Goal: Transaction & Acquisition: Purchase product/service

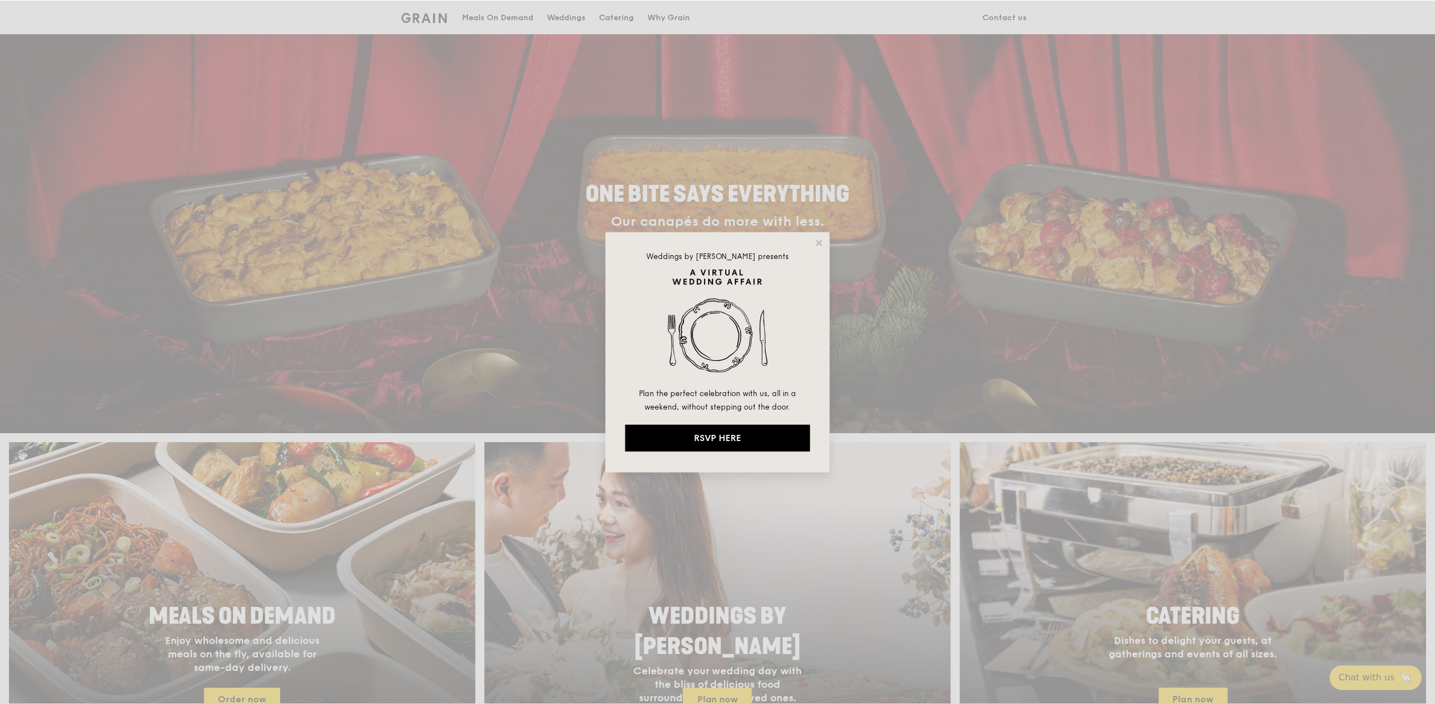
scroll to position [56, 0]
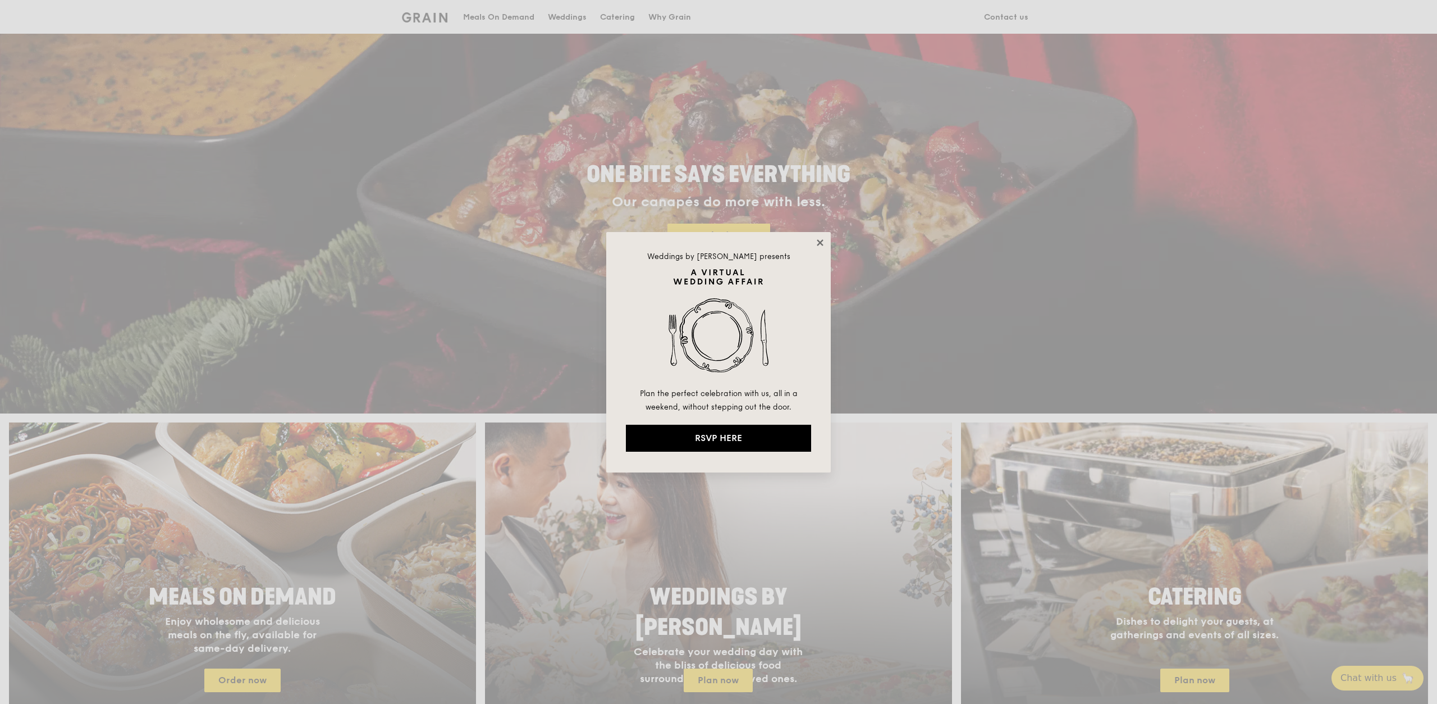
click at [819, 241] on icon at bounding box center [820, 242] width 6 height 6
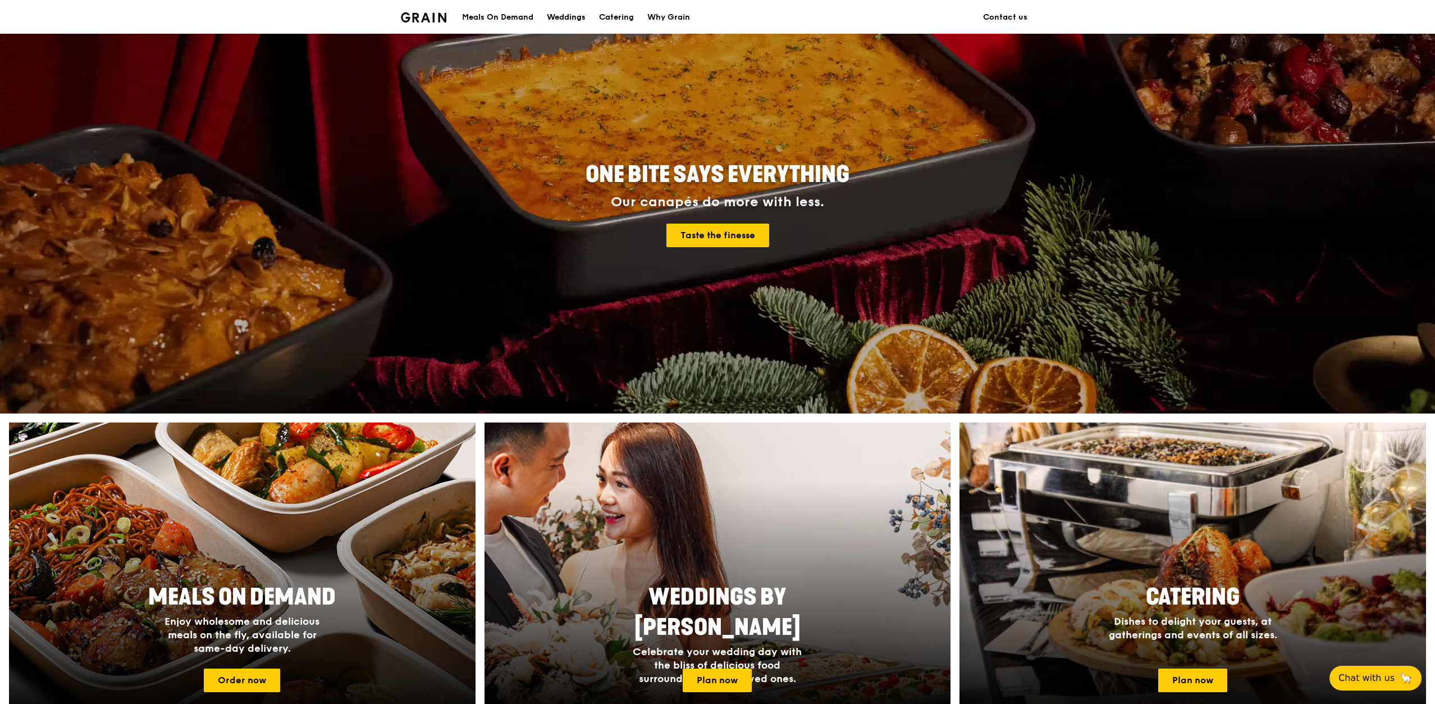
scroll to position [337, 0]
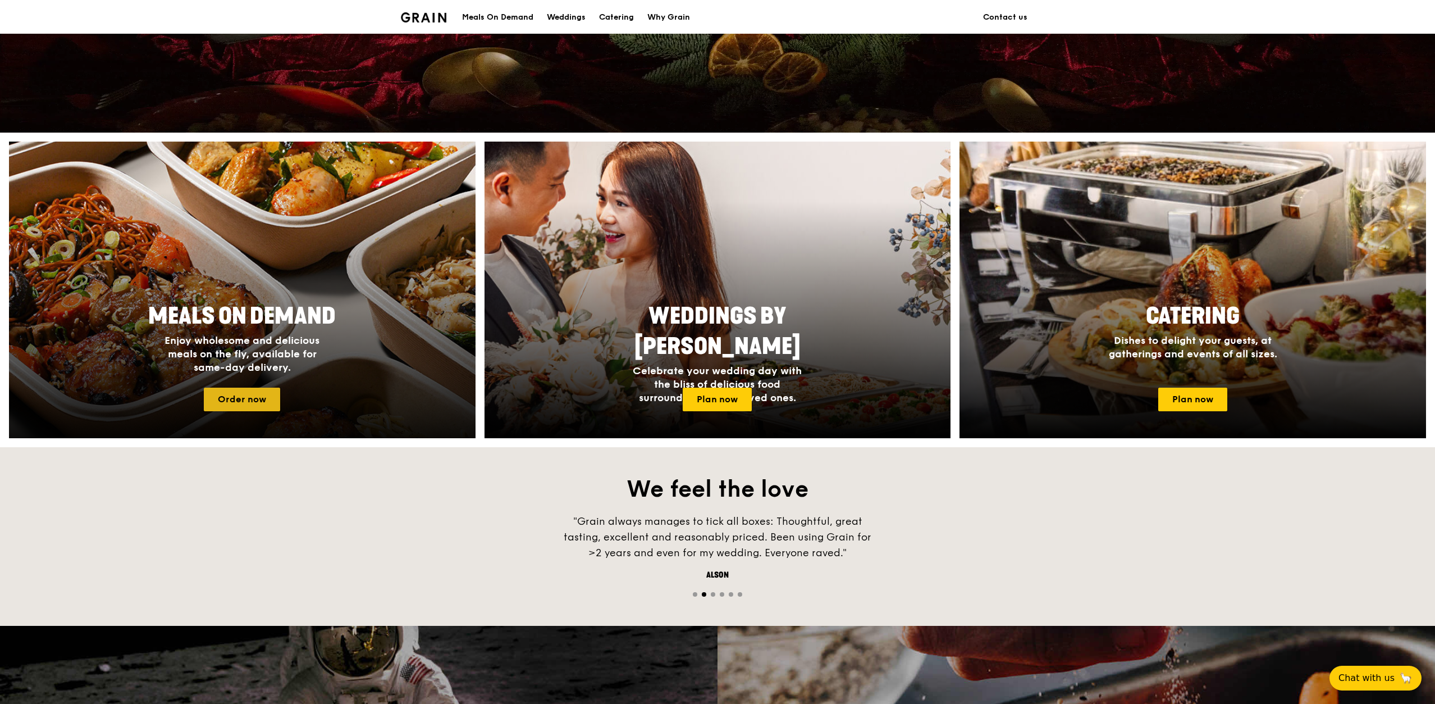
click at [258, 407] on link "Order now" at bounding box center [242, 399] width 76 height 24
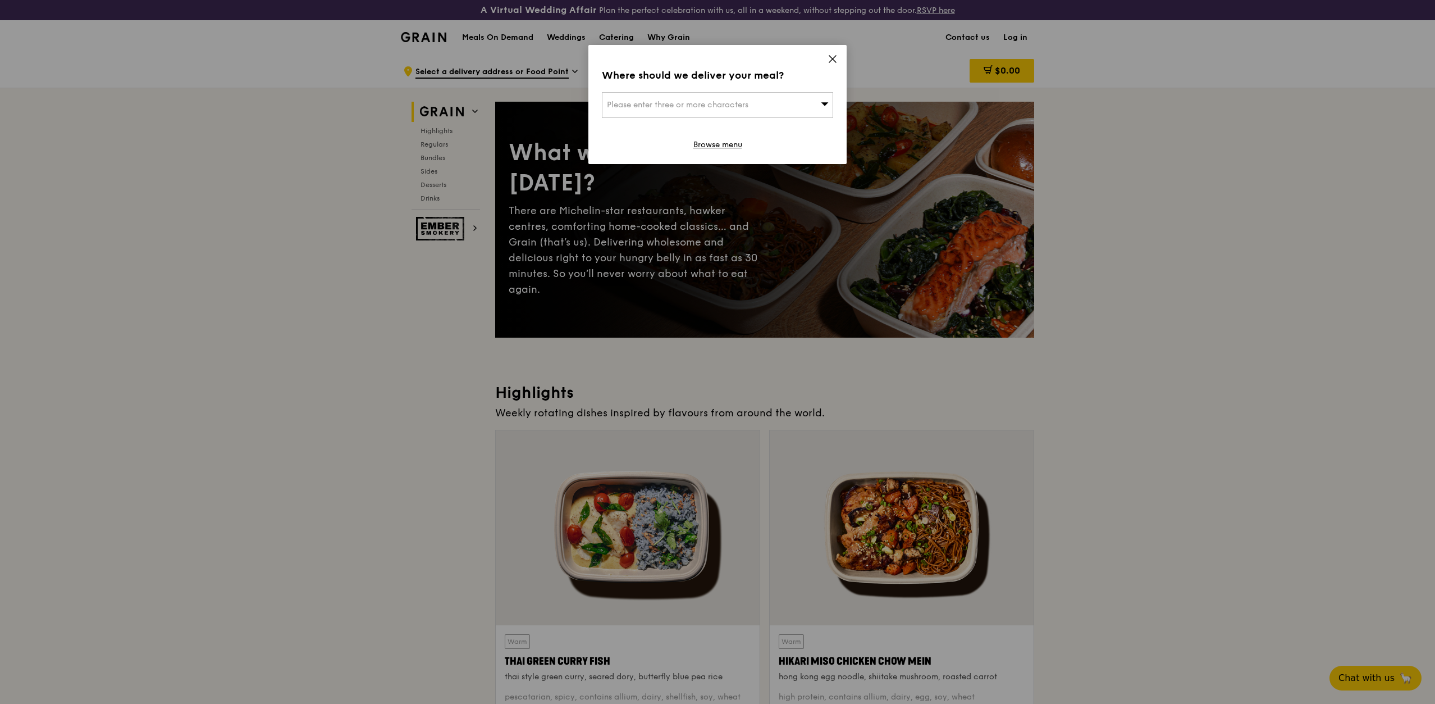
click at [833, 57] on icon at bounding box center [833, 59] width 10 height 10
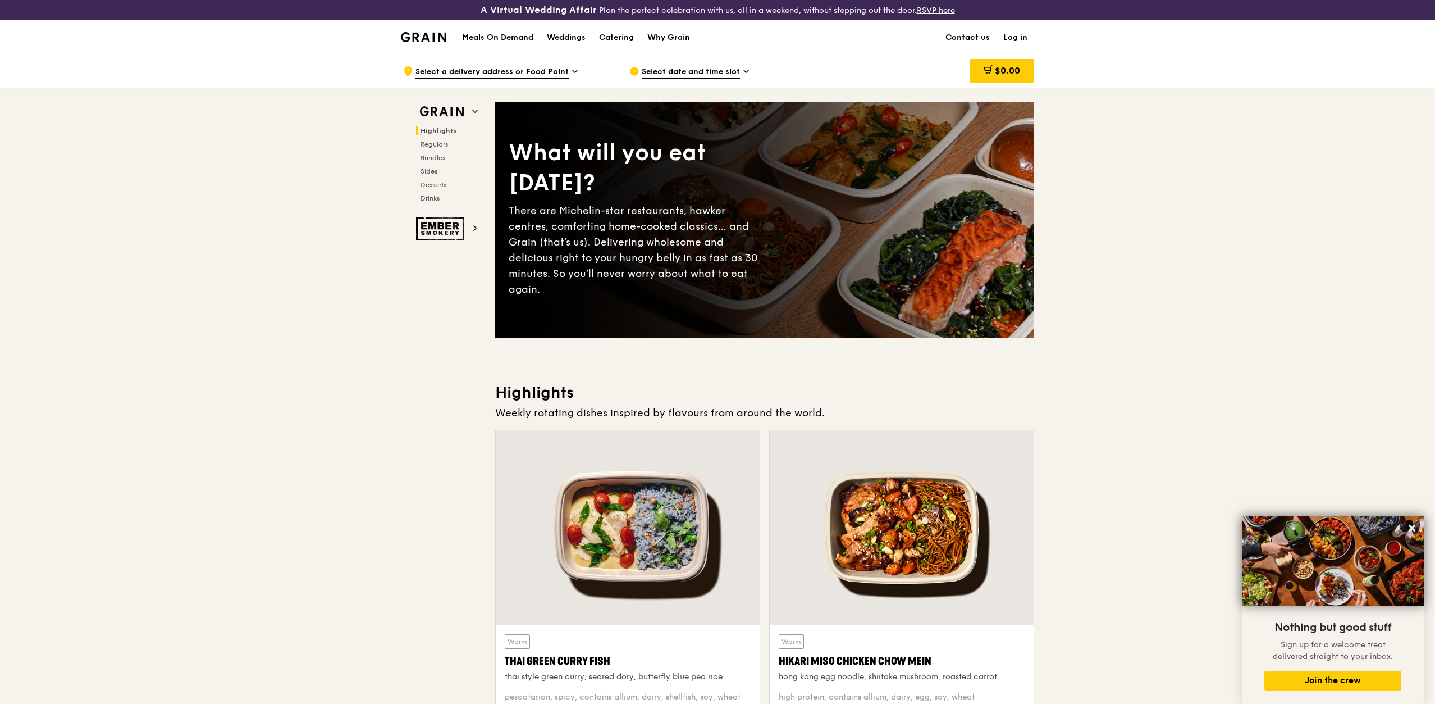
click at [660, 65] on div "Select date and time slot" at bounding box center [733, 71] width 208 height 34
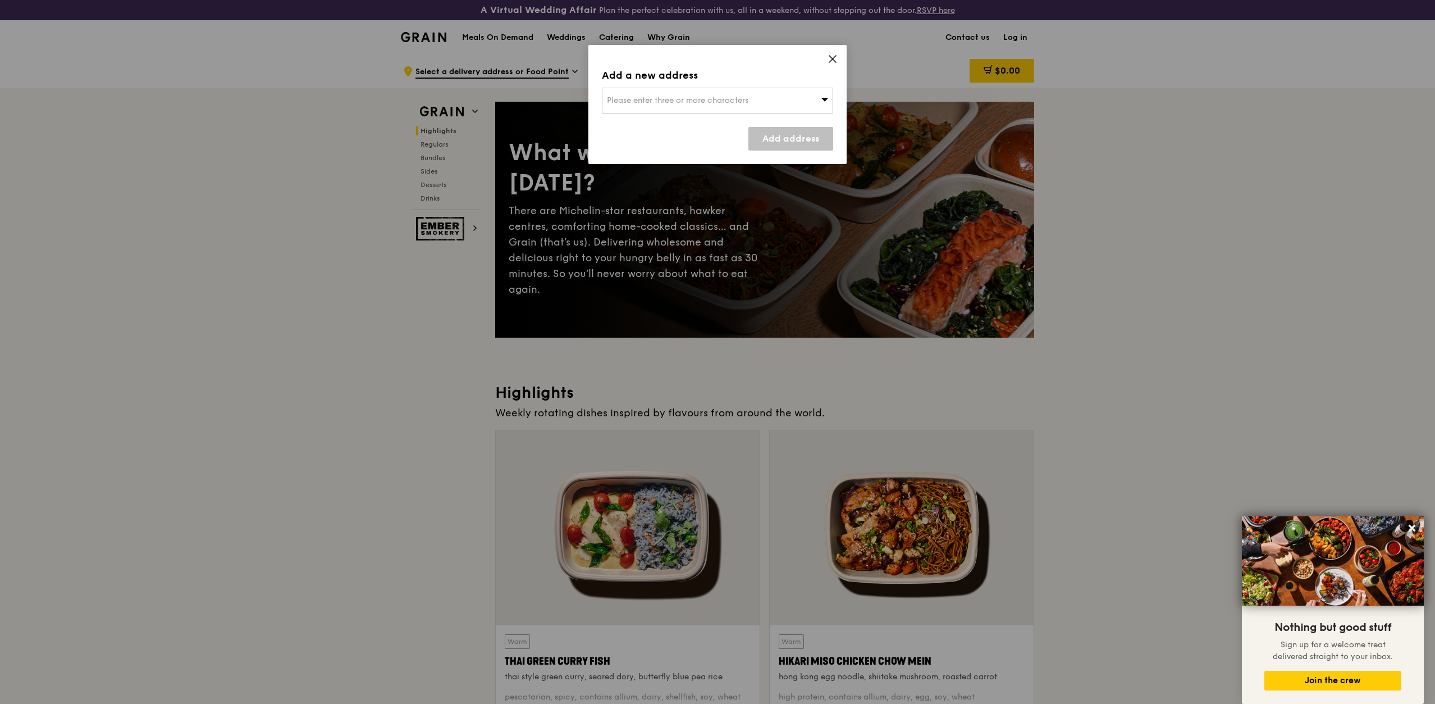
click at [738, 91] on div "Please enter three or more characters" at bounding box center [717, 101] width 231 height 26
type input "[URL][DOMAIN_NAME]"
paste input "138628"
type input "138628"
click at [685, 129] on li "1 Fusionopolis Walk 138628" at bounding box center [717, 123] width 230 height 20
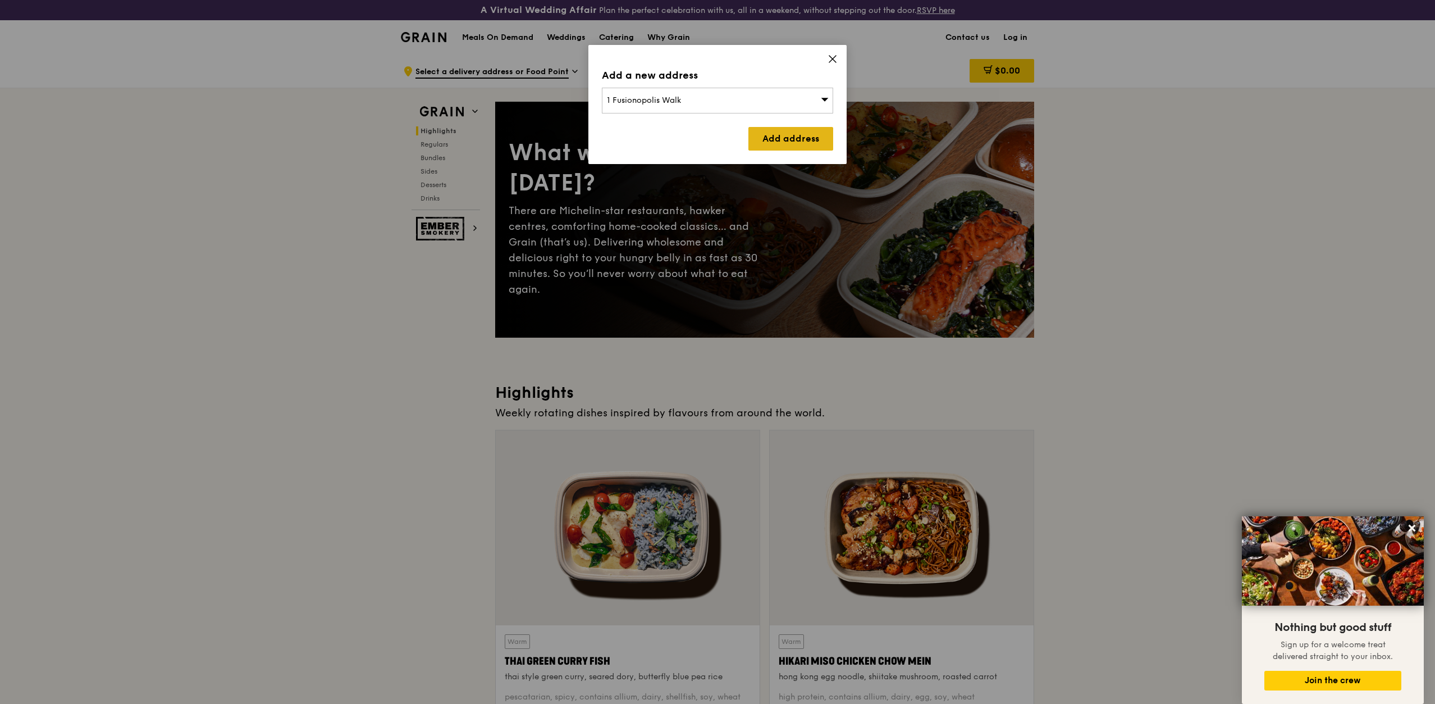
click at [779, 136] on link "Add address" at bounding box center [790, 139] width 85 height 24
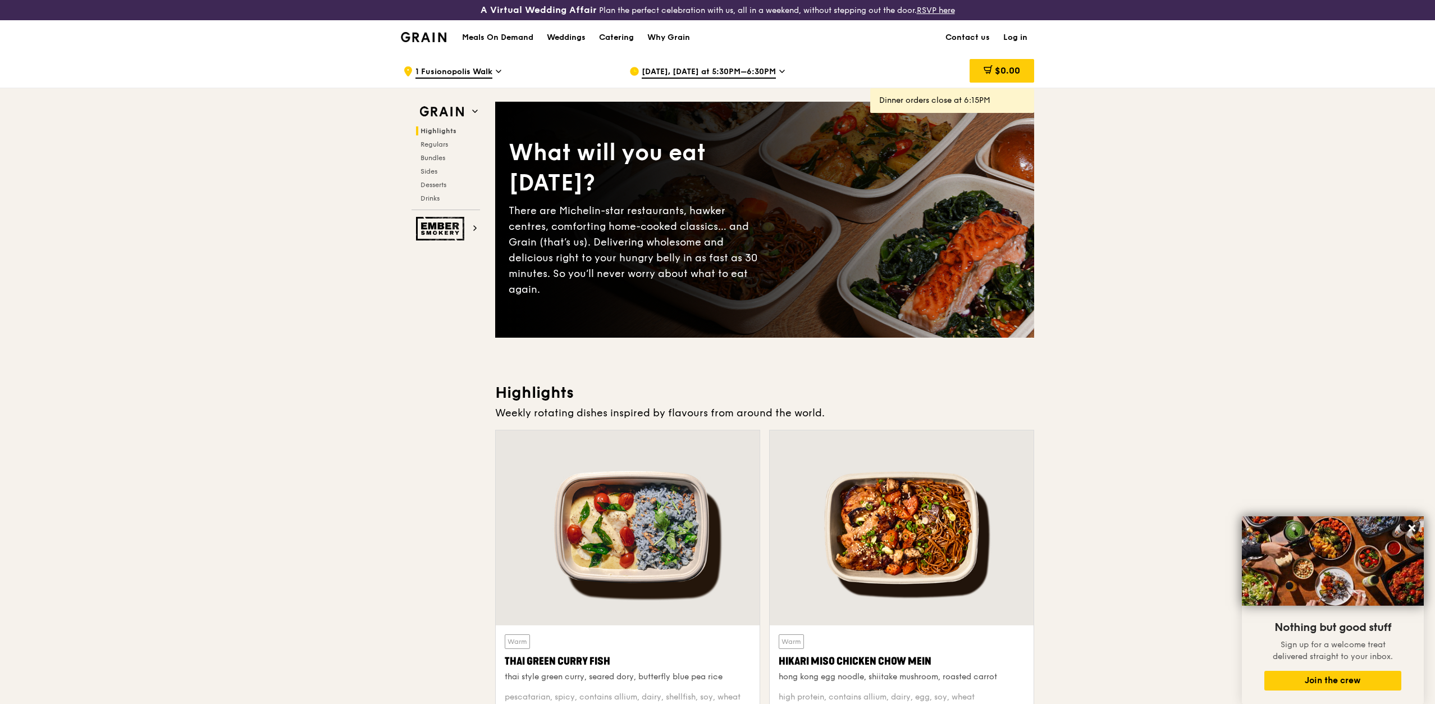
click at [721, 79] on div "[DATE], [DATE] at 5:30PM–6:30PM" at bounding box center [733, 71] width 208 height 34
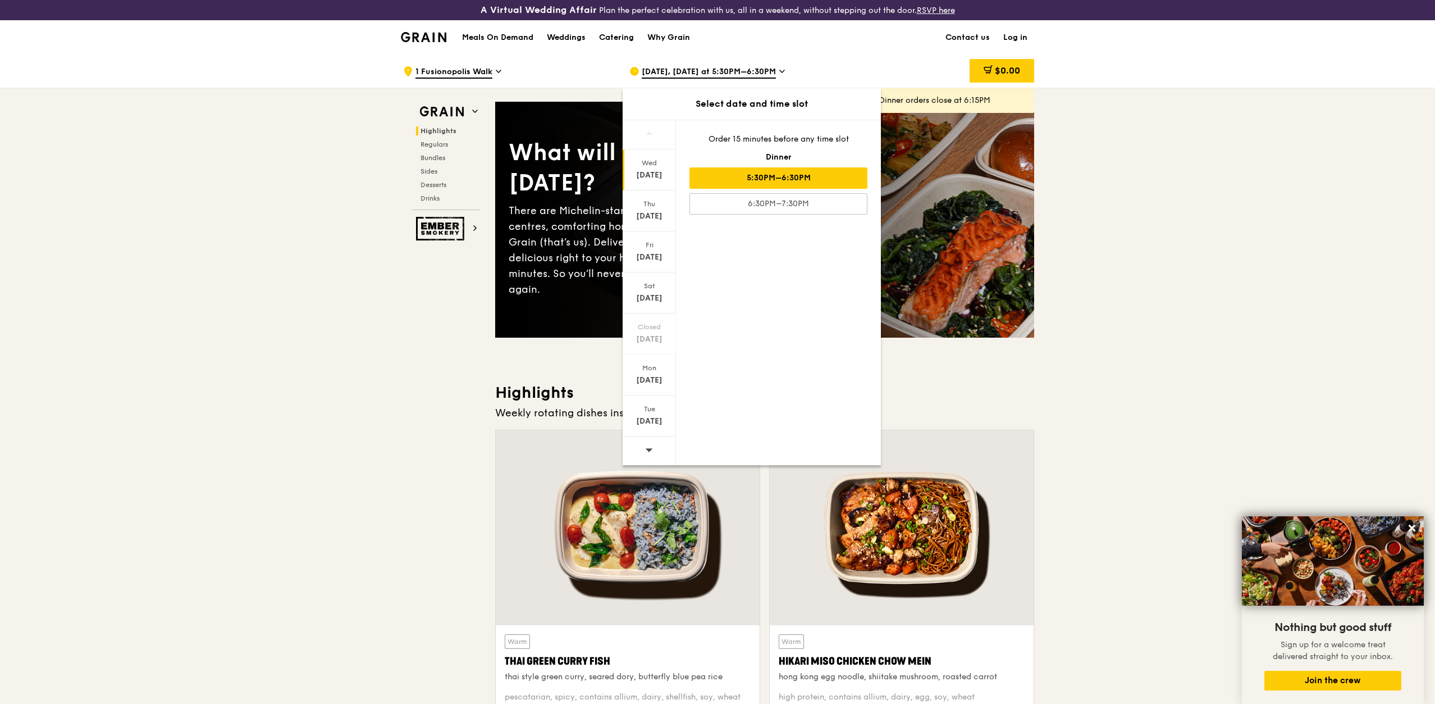
click at [647, 445] on span at bounding box center [649, 449] width 8 height 26
click at [647, 420] on div "[DATE]" at bounding box center [649, 420] width 50 height 11
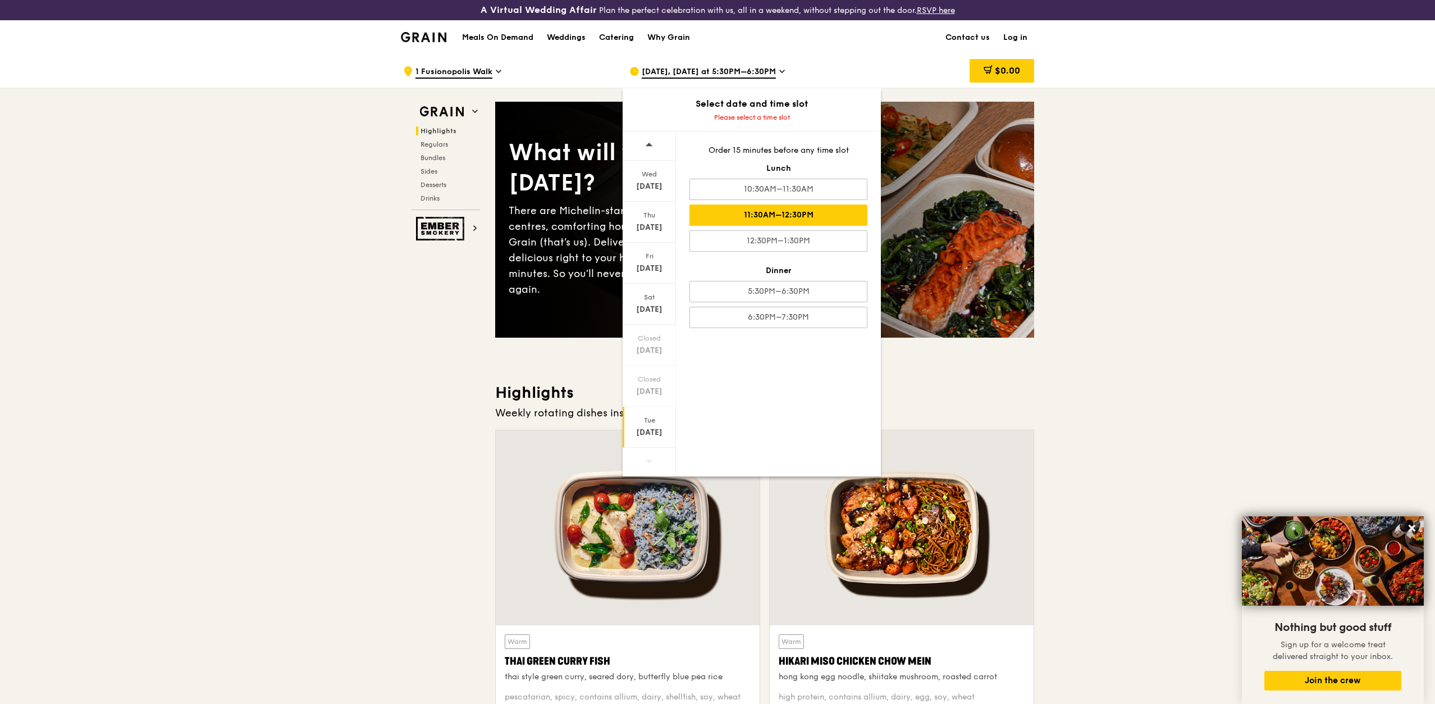
click at [832, 225] on div "11:30AM–12:30PM" at bounding box center [778, 214] width 178 height 21
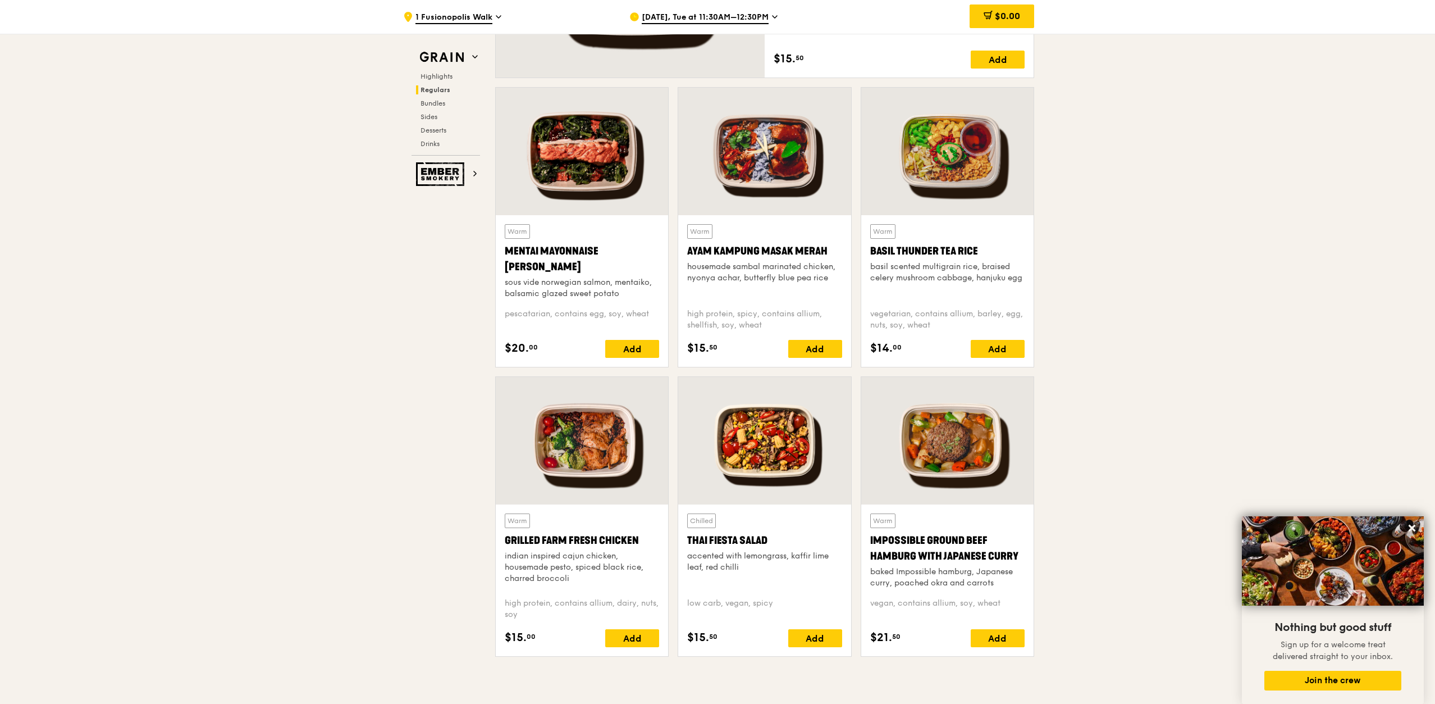
scroll to position [1067, 0]
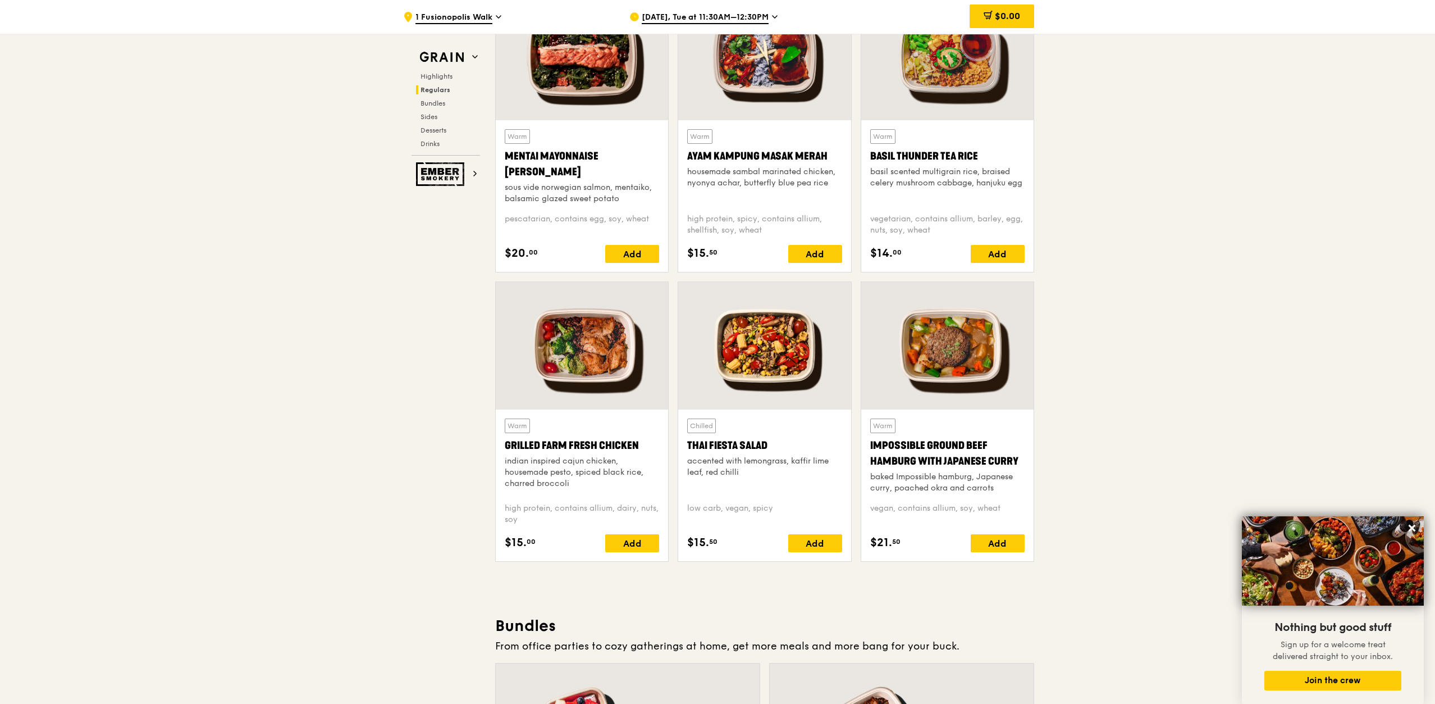
click at [754, 359] on div at bounding box center [764, 345] width 172 height 127
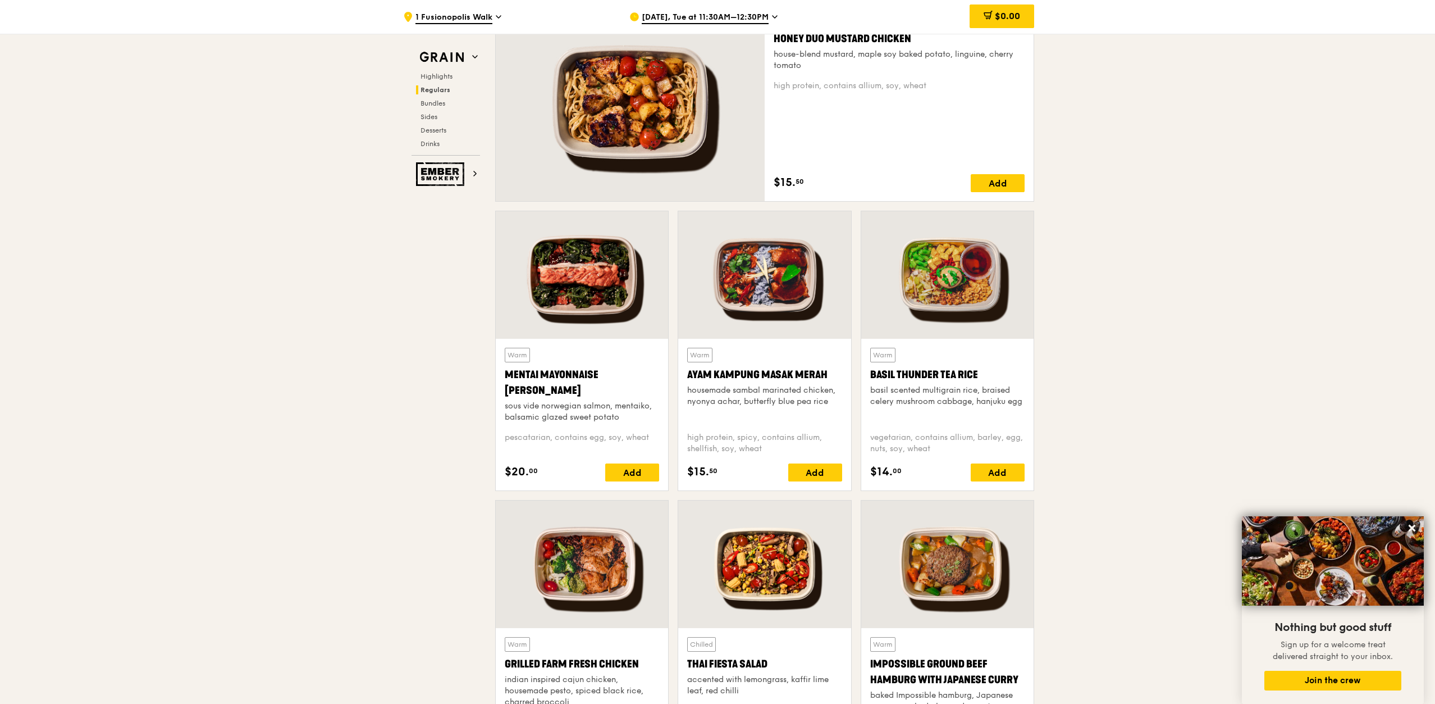
scroll to position [898, 0]
